Goal: Task Accomplishment & Management: Use online tool/utility

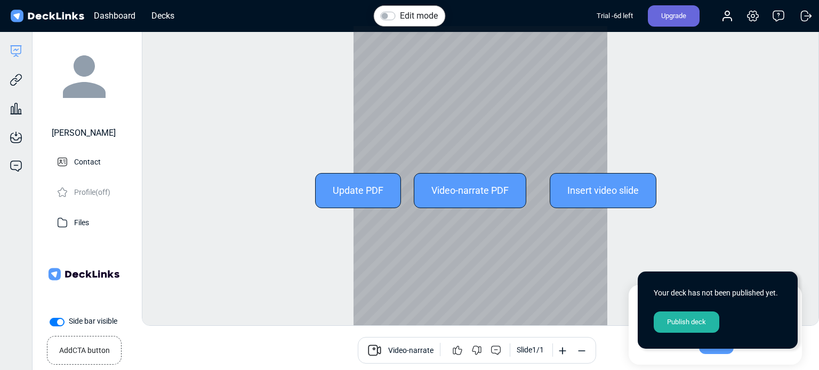
click at [347, 192] on div "Update PDF" at bounding box center [358, 190] width 86 height 35
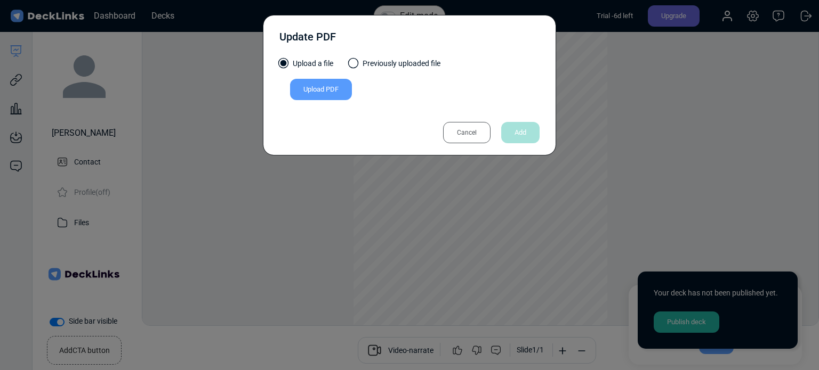
click at [326, 91] on div "Upload PDF" at bounding box center [321, 89] width 62 height 21
click at [0, 0] on input "Upload PDF" at bounding box center [0, 0] width 0 height 0
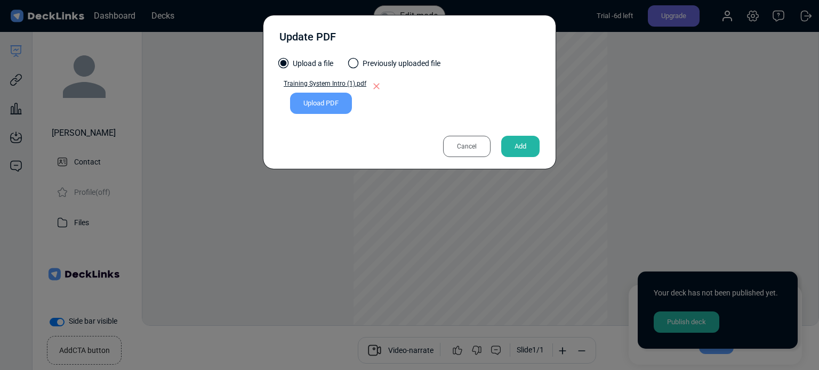
click at [321, 100] on div "Upload PDF" at bounding box center [321, 103] width 62 height 21
click at [0, 0] on input "Upload PDF" at bounding box center [0, 0] width 0 height 0
click at [516, 143] on div "Add" at bounding box center [520, 146] width 38 height 21
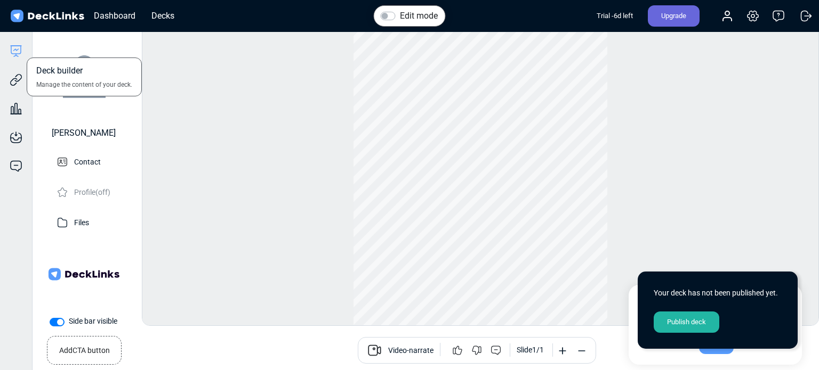
click at [12, 51] on icon at bounding box center [16, 51] width 13 height 13
click at [561, 353] on icon at bounding box center [562, 351] width 11 height 11
click at [724, 256] on div "Edit mode Change photo Updating this image will immediately apply to all of you…" at bounding box center [480, 176] width 677 height 301
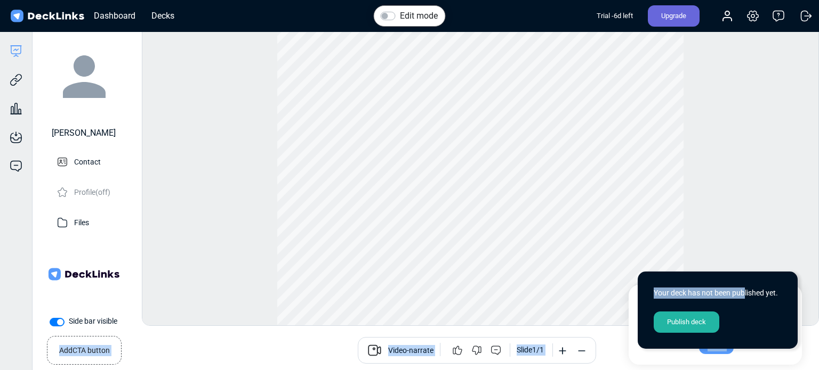
drag, startPoint x: 743, startPoint y: 291, endPoint x: 718, endPoint y: 208, distance: 86.7
click at [718, 208] on div "Dashboard Decks Trial - 6 d left Upgrade Account Settings & billing Help Logout…" at bounding box center [409, 183] width 819 height 366
click at [713, 352] on div "Got it!" at bounding box center [716, 343] width 35 height 21
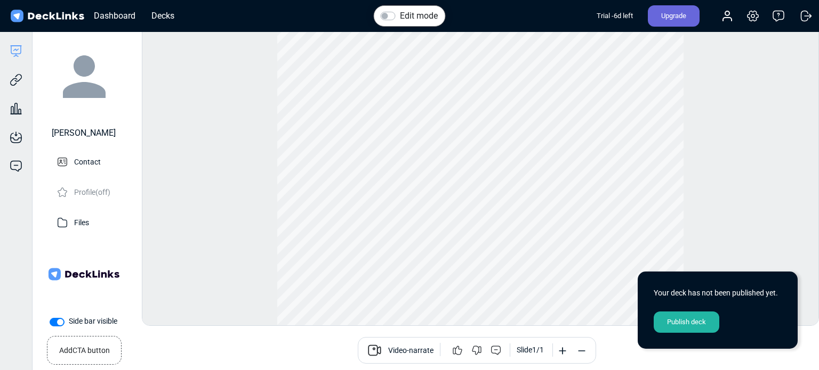
click at [690, 219] on div "Edit mode Change photo Updating this image will immediately apply to all of you…" at bounding box center [480, 176] width 677 height 301
click at [158, 13] on div "Decks" at bounding box center [163, 15] width 34 height 13
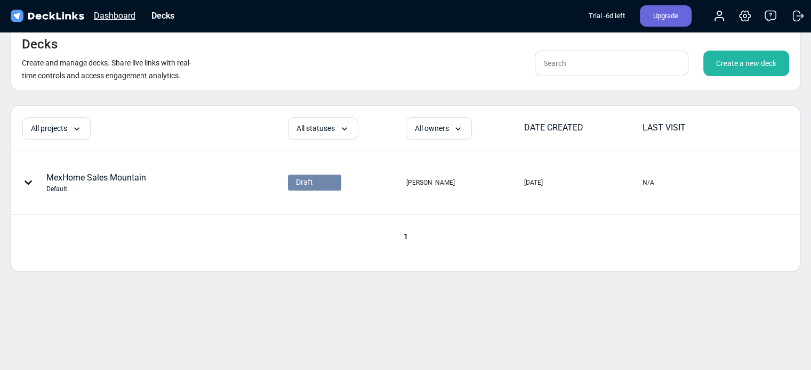
click at [125, 16] on div "Dashboard" at bounding box center [114, 15] width 52 height 13
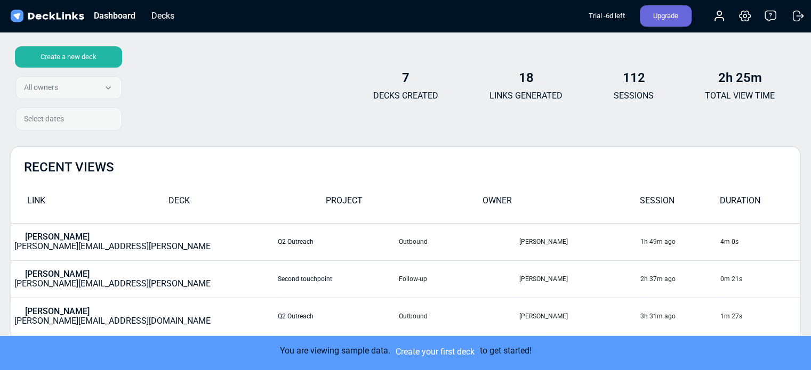
click at [70, 248] on td "[PERSON_NAME] [PERSON_NAME][EMAIL_ADDRESS][PERSON_NAME][DOMAIN_NAME]" at bounding box center [144, 241] width 266 height 37
click at [57, 248] on td "[PERSON_NAME] [PERSON_NAME][EMAIL_ADDRESS][PERSON_NAME][DOMAIN_NAME]" at bounding box center [144, 241] width 266 height 37
click at [154, 14] on div "Decks" at bounding box center [163, 15] width 34 height 13
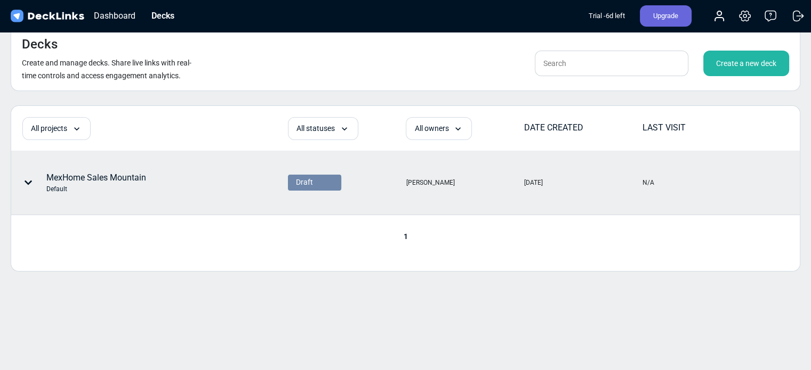
click at [79, 179] on div "MexHome Sales Mountain Default" at bounding box center [96, 183] width 100 height 22
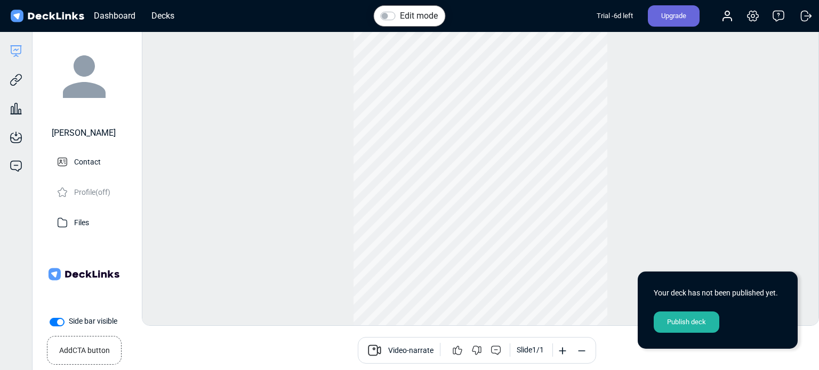
scroll to position [29, 0]
click at [13, 54] on icon at bounding box center [16, 51] width 13 height 13
click at [9, 51] on div "Deck builder Manage the content of your deck." at bounding box center [16, 51] width 32 height 13
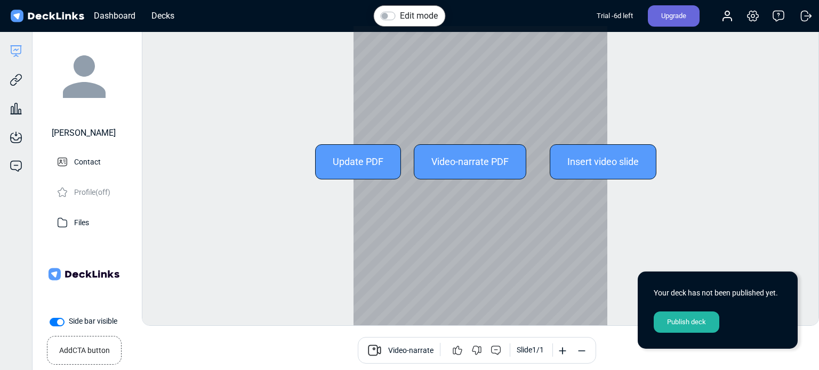
click at [458, 168] on div "Video-narrate PDF" at bounding box center [470, 161] width 112 height 35
